Goal: Task Accomplishment & Management: Manage account settings

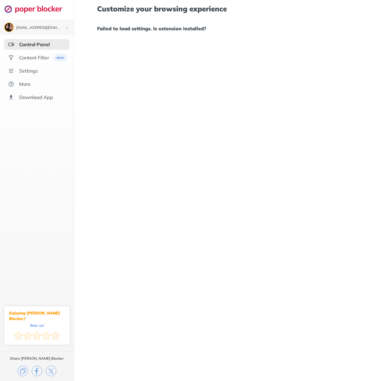
click at [124, 29] on h1 "Failed to load settings. Is extension installed?" at bounding box center [228, 29] width 263 height 8
click at [38, 55] on div "Content Filter" at bounding box center [34, 58] width 30 height 6
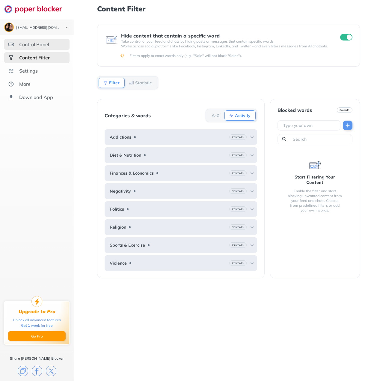
click at [39, 43] on div "Control Panel" at bounding box center [34, 44] width 30 height 6
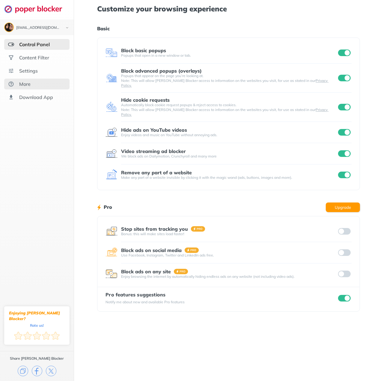
click at [30, 86] on div "More" at bounding box center [36, 84] width 65 height 11
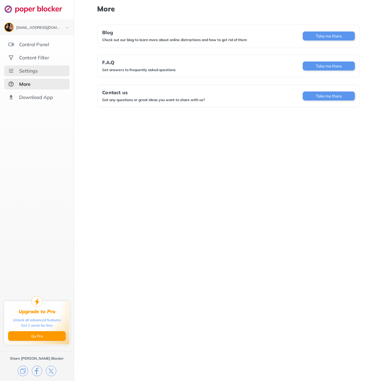
click at [35, 72] on div "Settings" at bounding box center [28, 71] width 19 height 6
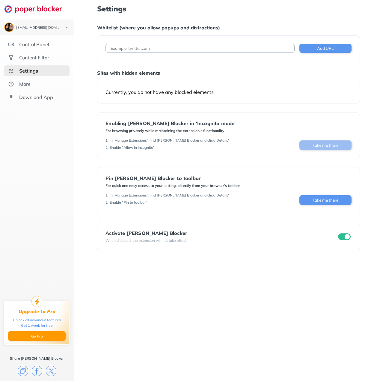
click at [335, 147] on button "Take me there" at bounding box center [325, 145] width 52 height 10
